Goal: Information Seeking & Learning: Find specific fact

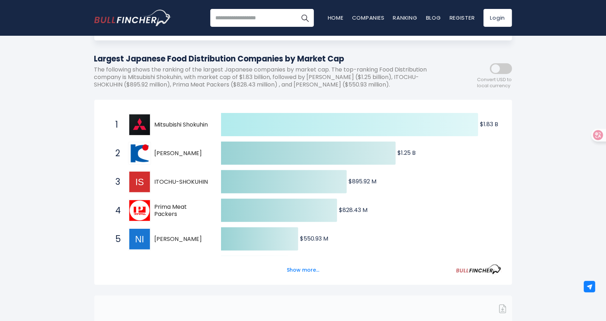
scroll to position [71, 0]
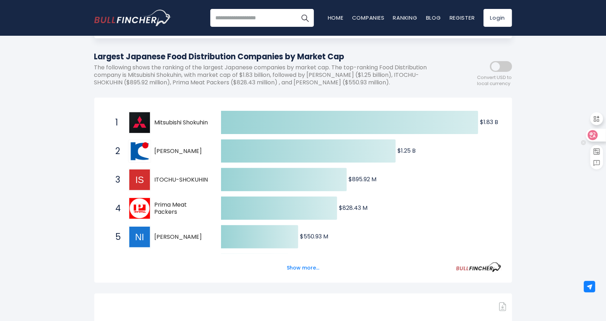
click at [590, 132] on icon at bounding box center [593, 135] width 6 height 6
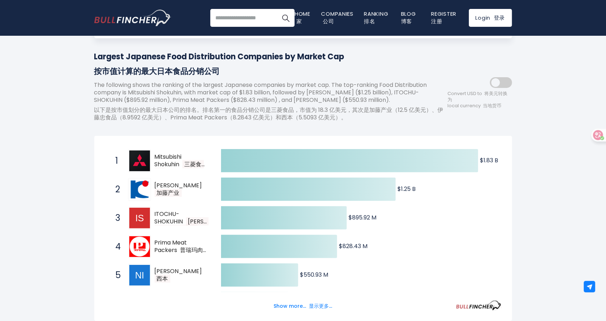
click at [247, 19] on input "search" at bounding box center [252, 18] width 85 height 18
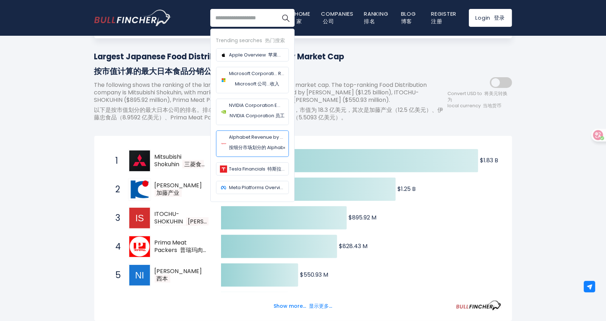
click at [246, 147] on font "按细分市场划分的 Alphabet 收入" at bounding box center [264, 147] width 70 height 7
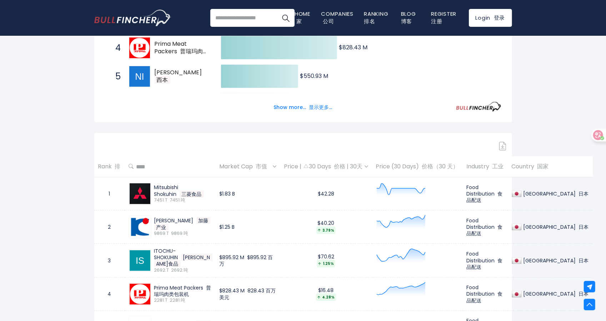
scroll to position [286, 0]
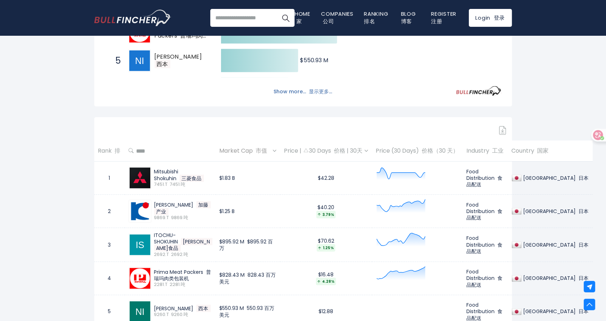
click at [296, 92] on button "Show more... 显示更多..." at bounding box center [303, 92] width 67 height 12
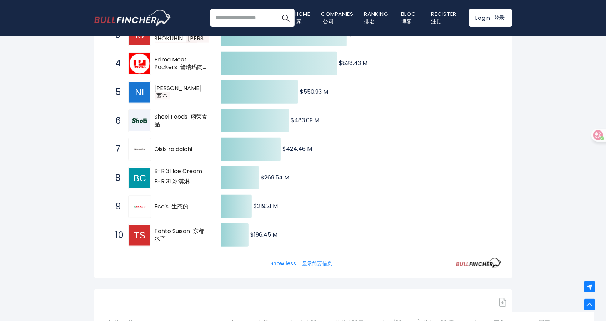
scroll to position [1321, 0]
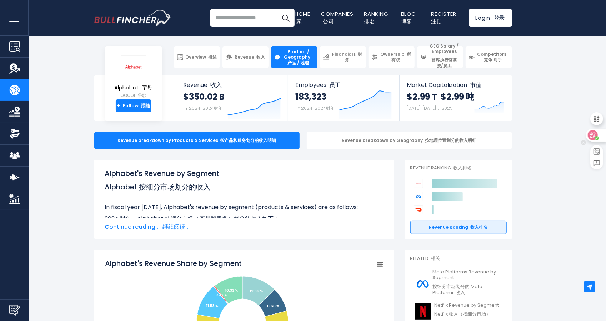
click at [597, 135] on icon at bounding box center [593, 135] width 10 height 10
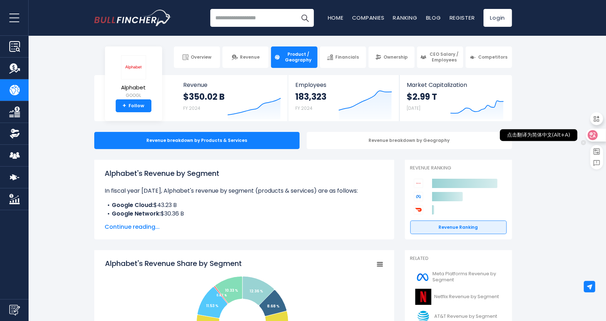
click at [592, 132] on icon at bounding box center [592, 134] width 7 height 7
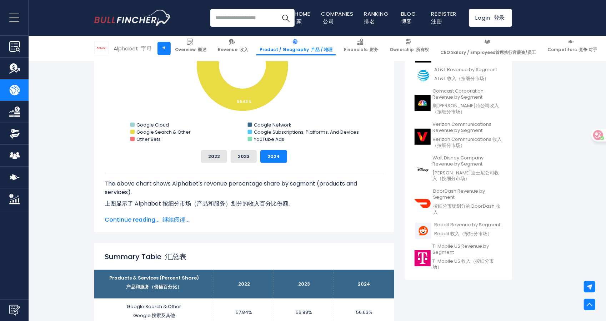
scroll to position [250, 0]
